Goal: Information Seeking & Learning: Learn about a topic

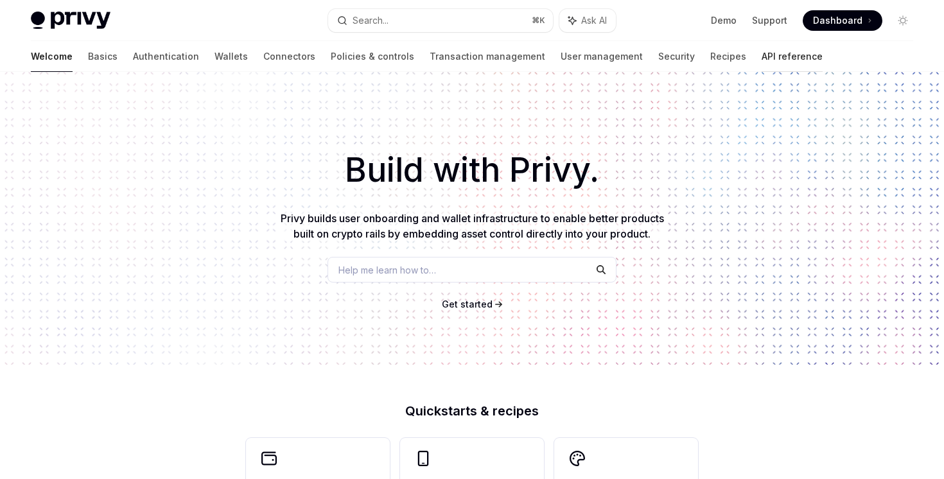
click at [761, 58] on link "API reference" at bounding box center [791, 56] width 61 height 31
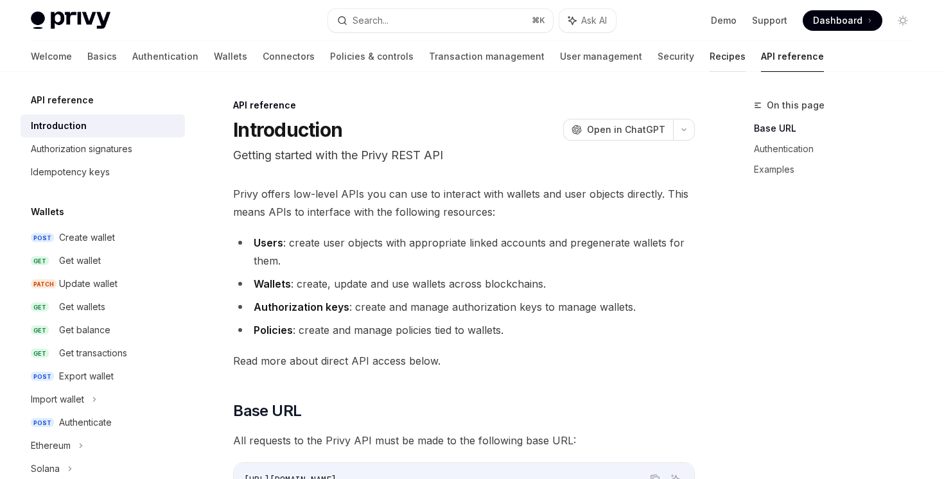
click at [709, 58] on link "Recipes" at bounding box center [727, 56] width 36 height 31
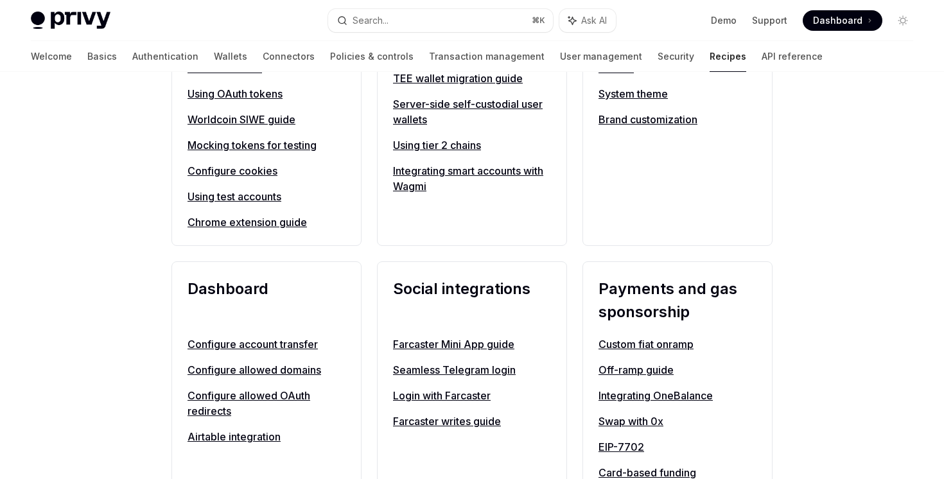
scroll to position [682, 0]
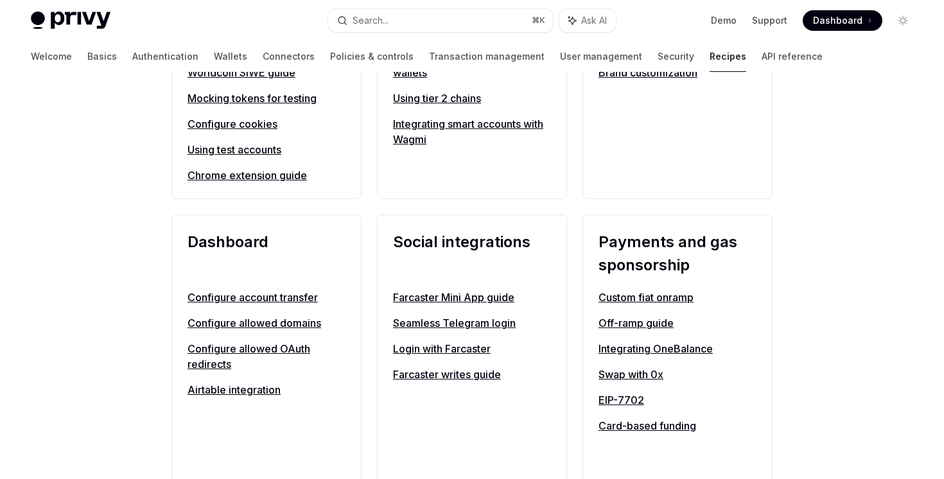
click at [440, 295] on link "Farcaster Mini App guide" at bounding box center [472, 296] width 158 height 15
type textarea "*"
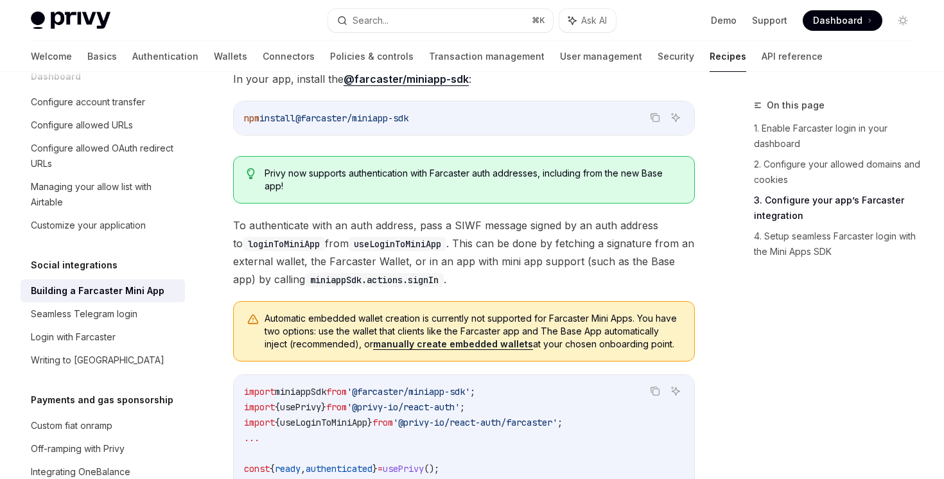
scroll to position [1643, 0]
